Goal: Task Accomplishment & Management: Manage account settings

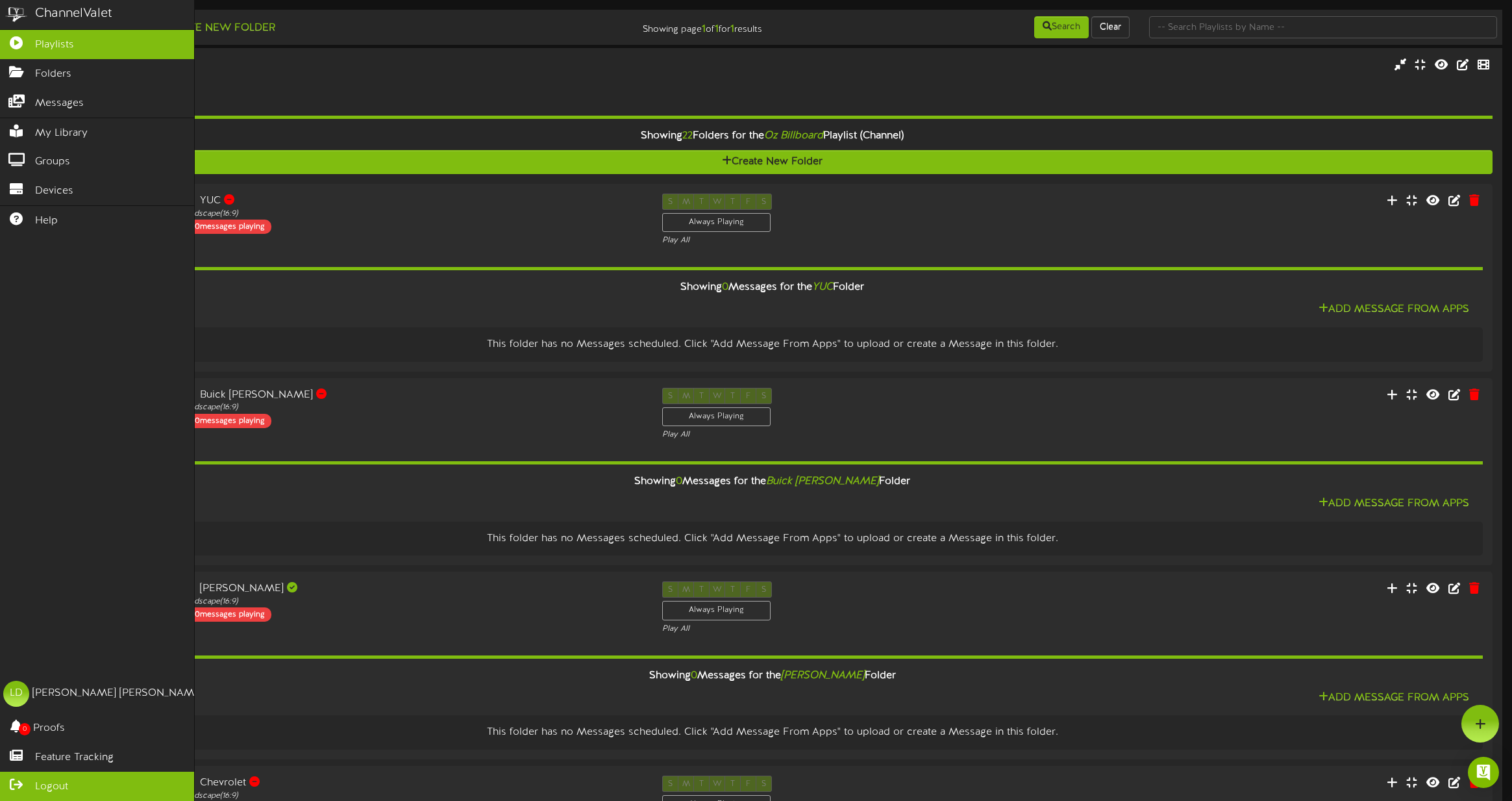
click at [62, 784] on span "Logout" at bounding box center [51, 785] width 33 height 15
